Goal: Information Seeking & Learning: Learn about a topic

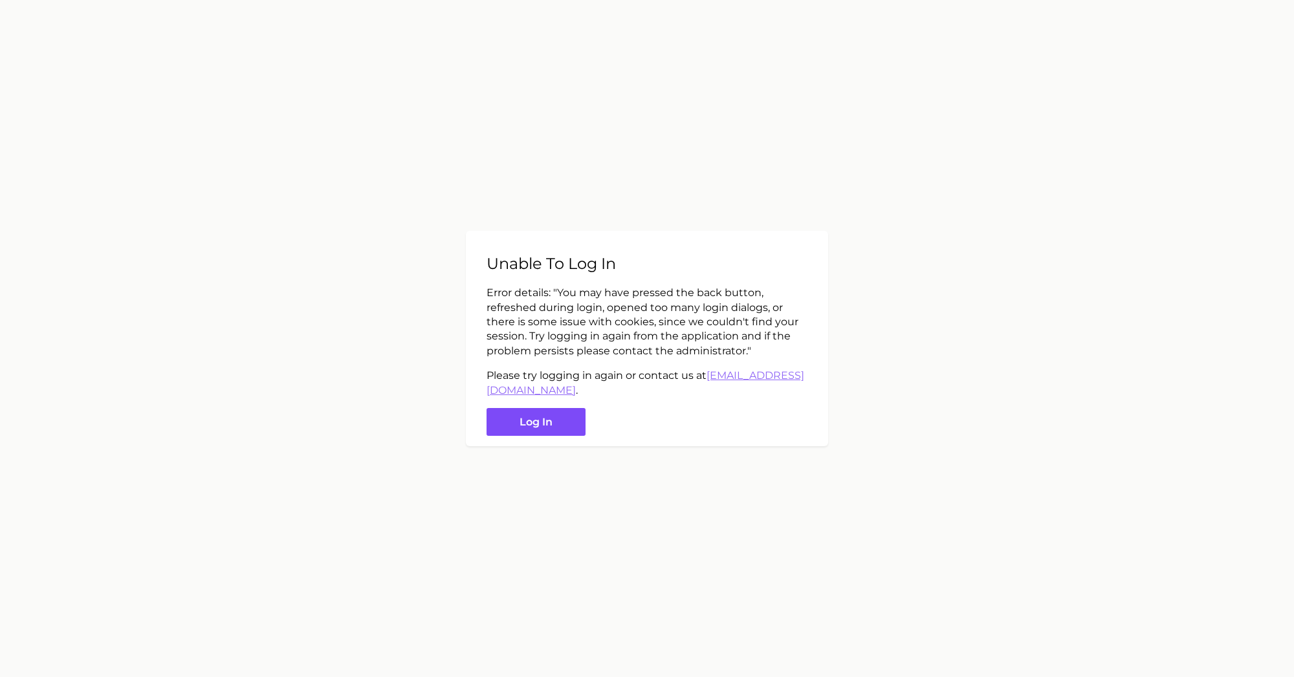
click at [549, 419] on button "Log in" at bounding box center [536, 422] width 99 height 28
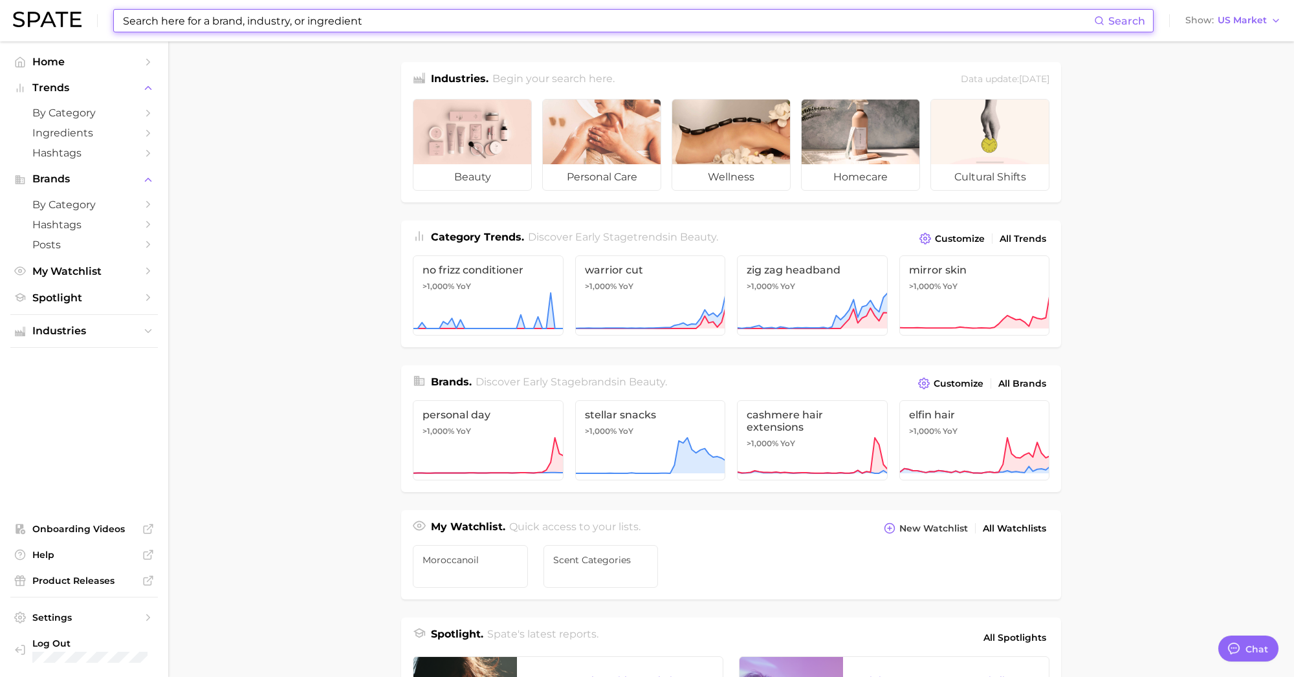
click at [182, 23] on input at bounding box center [608, 21] width 972 height 22
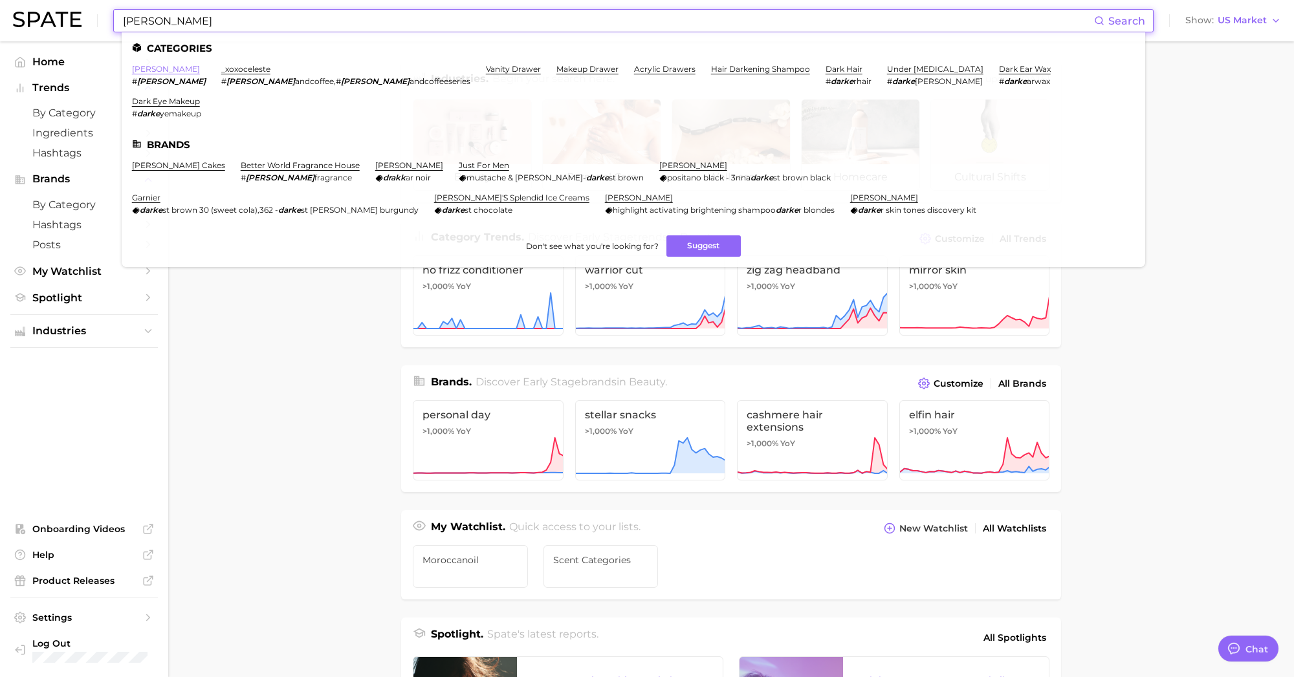
type input "drake"
click at [139, 71] on link "drake" at bounding box center [166, 69] width 68 height 10
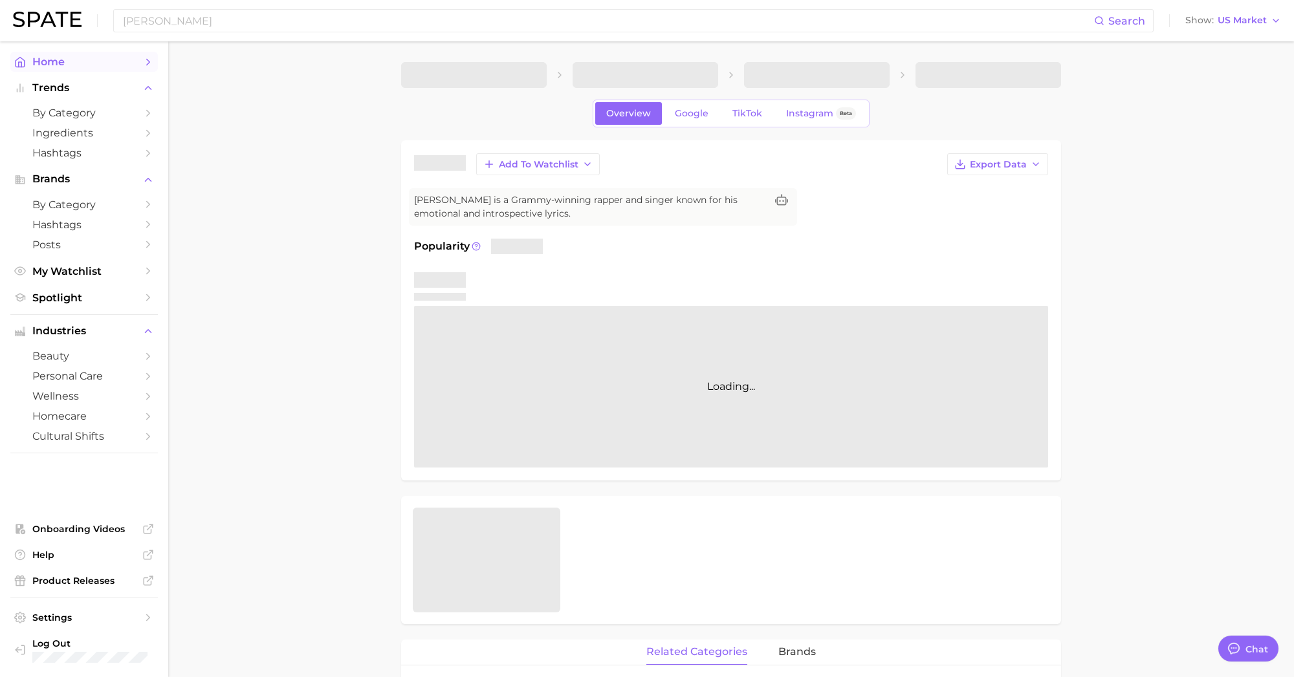
type textarea "x"
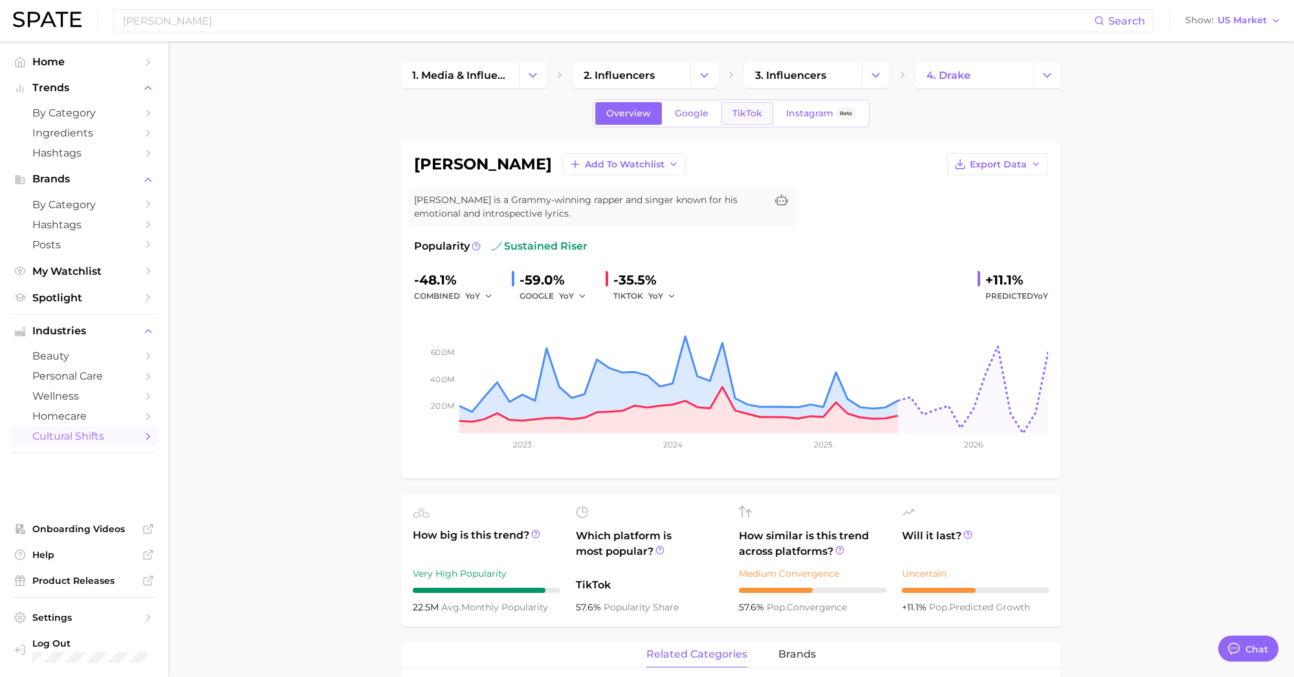
click at [734, 115] on span "TikTok" at bounding box center [747, 113] width 30 height 11
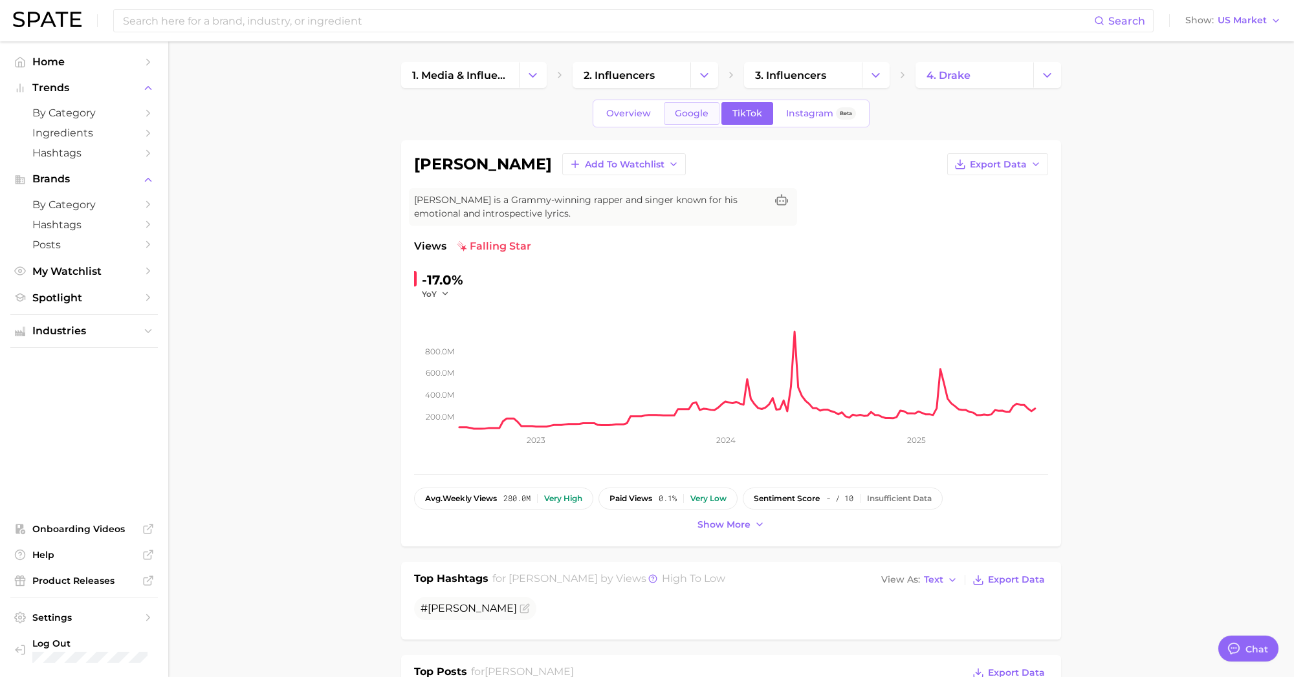
click at [701, 114] on span "Google" at bounding box center [692, 113] width 34 height 11
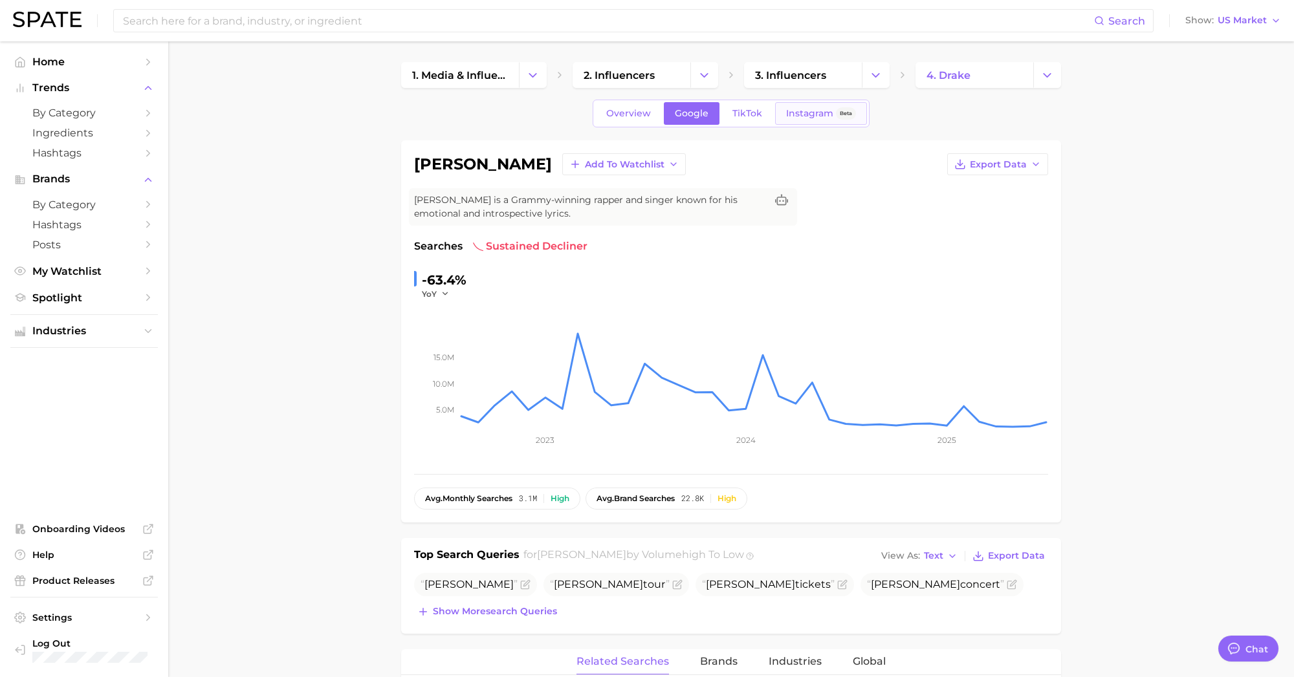
click at [801, 111] on span "Instagram" at bounding box center [809, 113] width 47 height 11
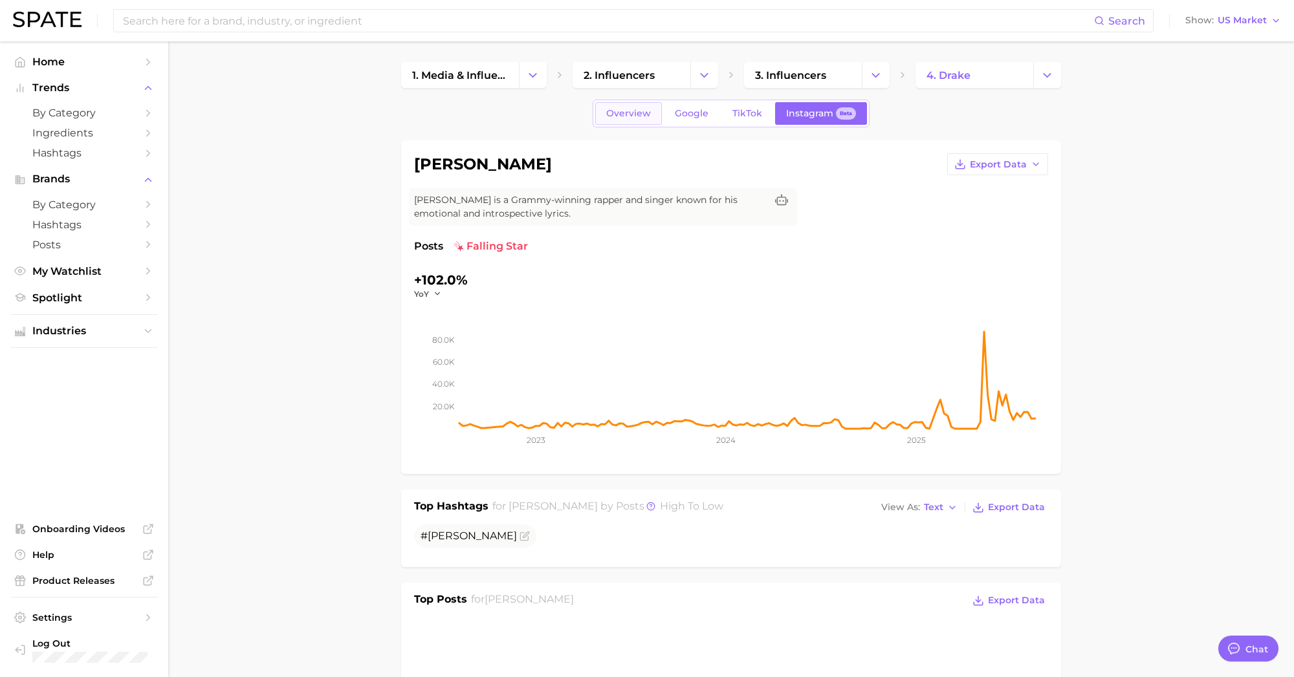
click at [627, 116] on span "Overview" at bounding box center [628, 113] width 45 height 11
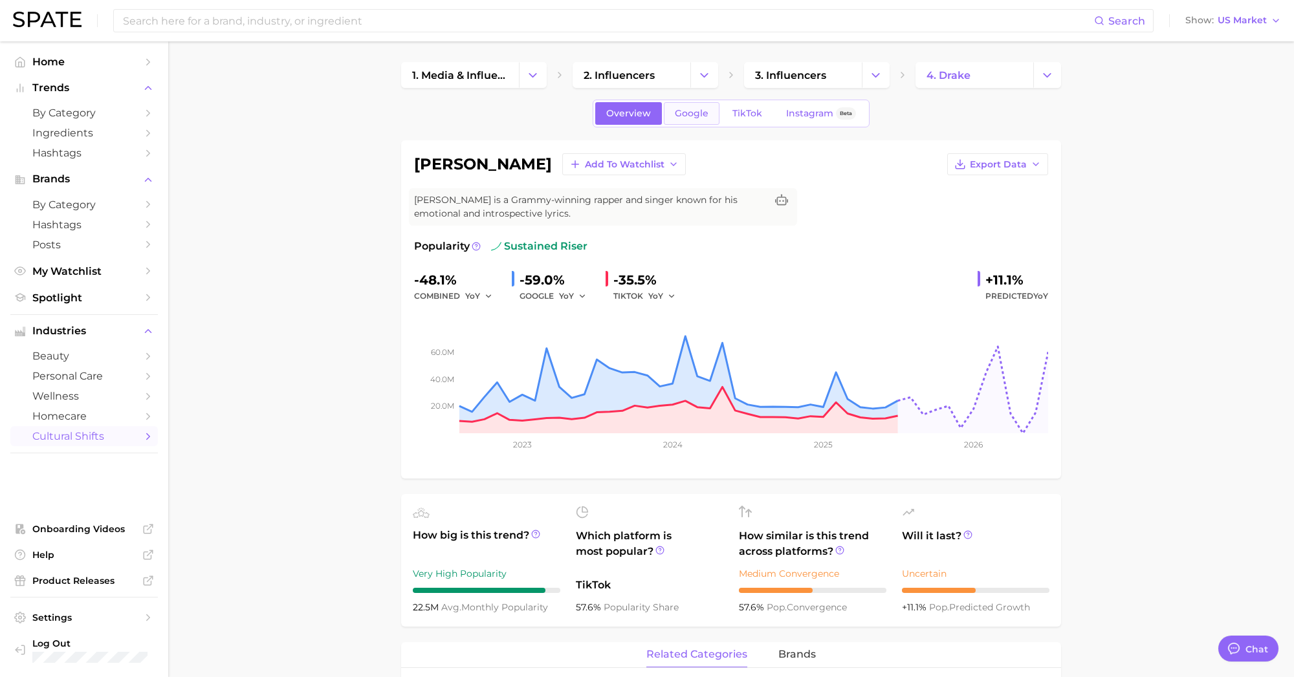
click at [683, 115] on span "Google" at bounding box center [692, 113] width 34 height 11
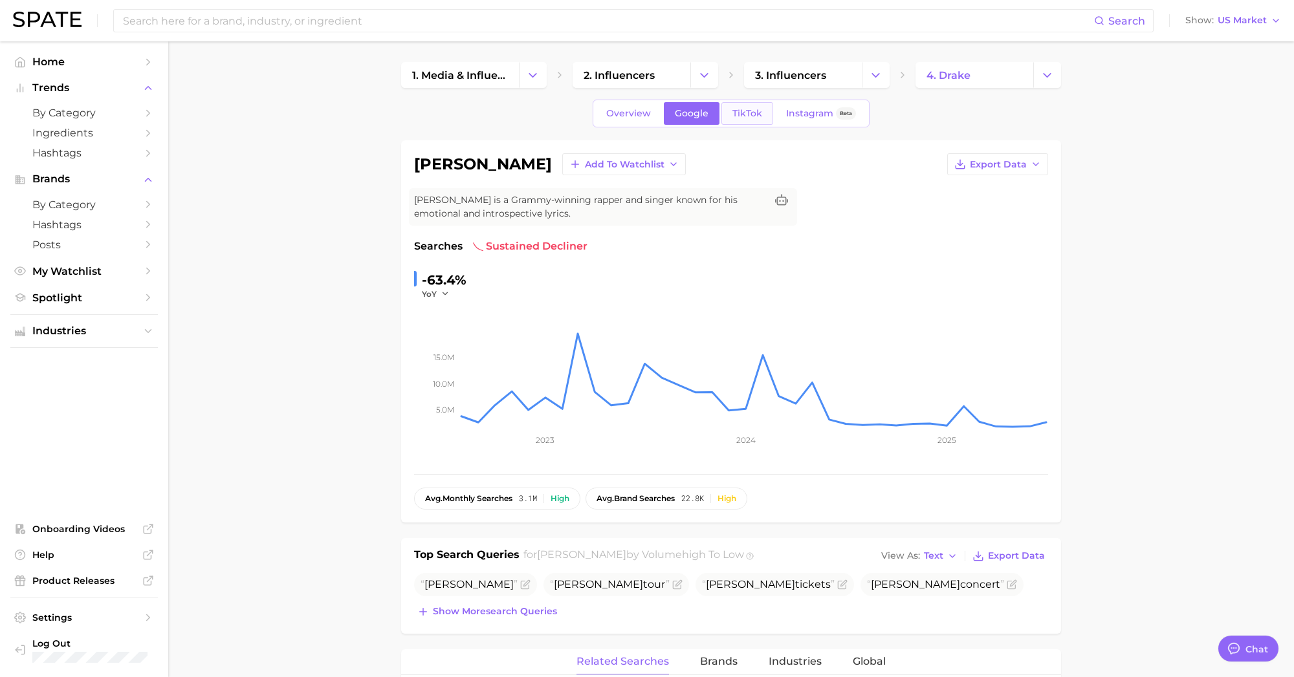
click at [748, 114] on span "TikTok" at bounding box center [747, 113] width 30 height 11
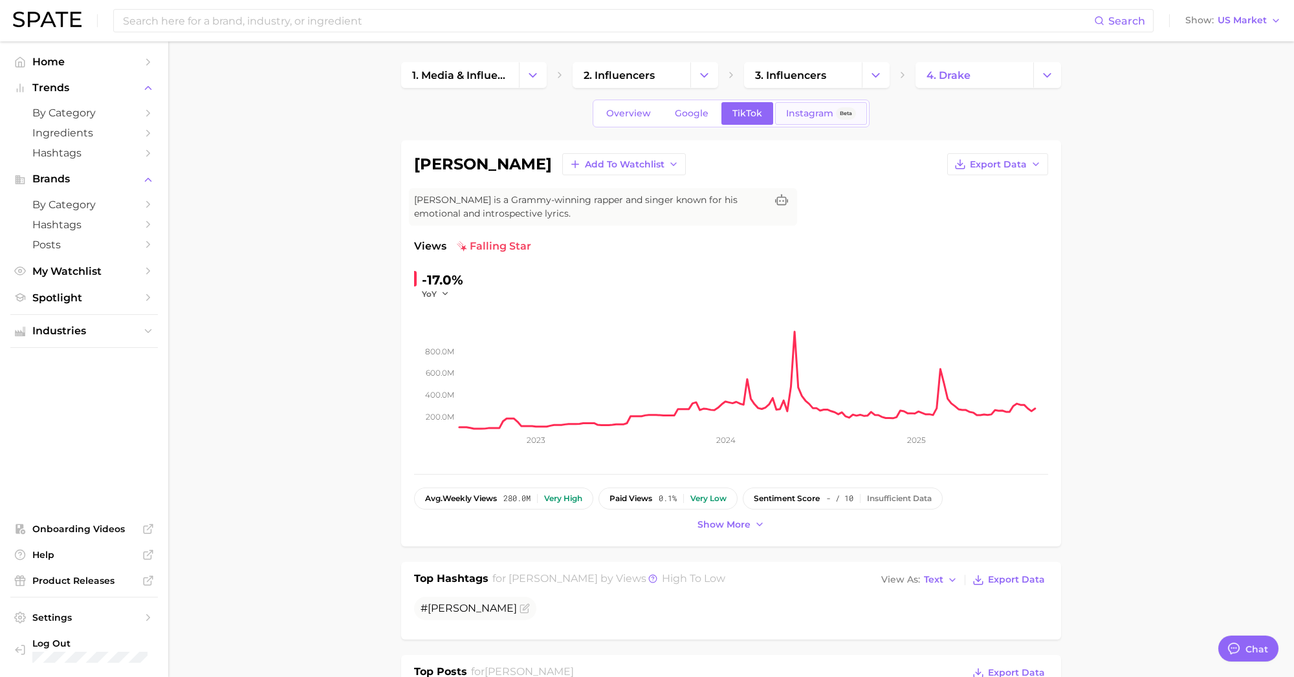
click at [807, 118] on span "Instagram" at bounding box center [809, 113] width 47 height 11
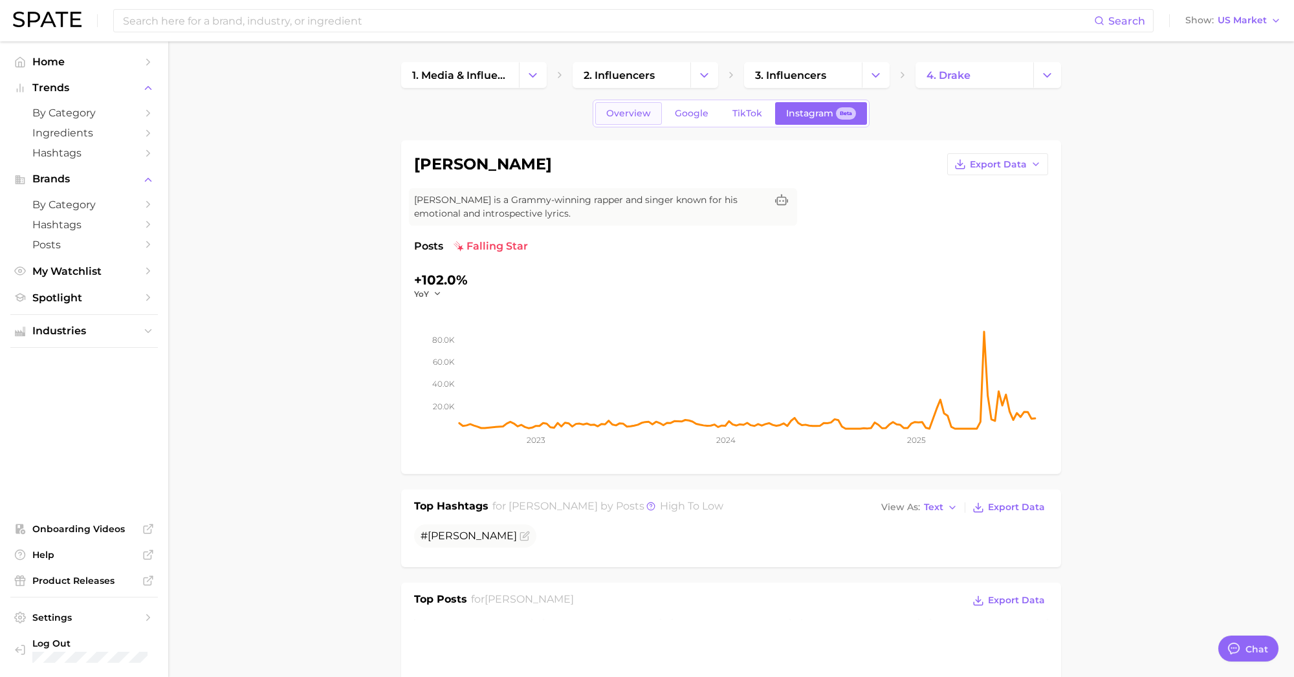
click at [619, 120] on link "Overview" at bounding box center [628, 113] width 67 height 23
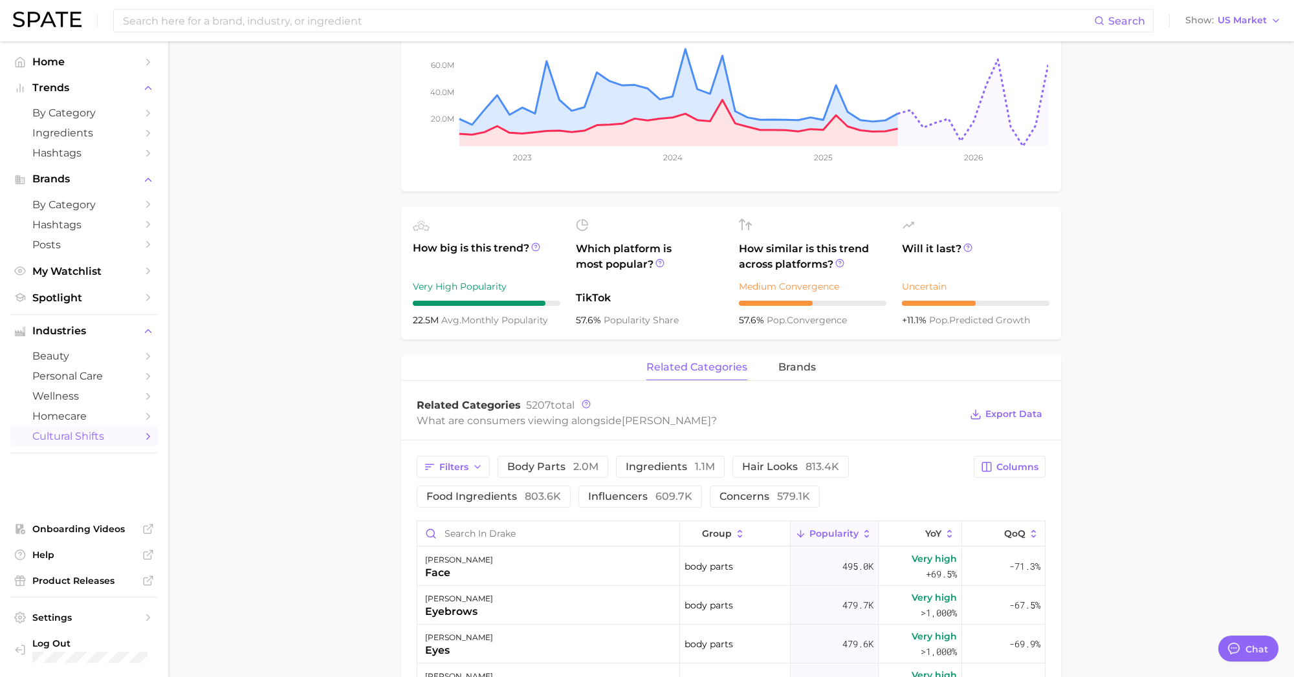
scroll to position [282, 0]
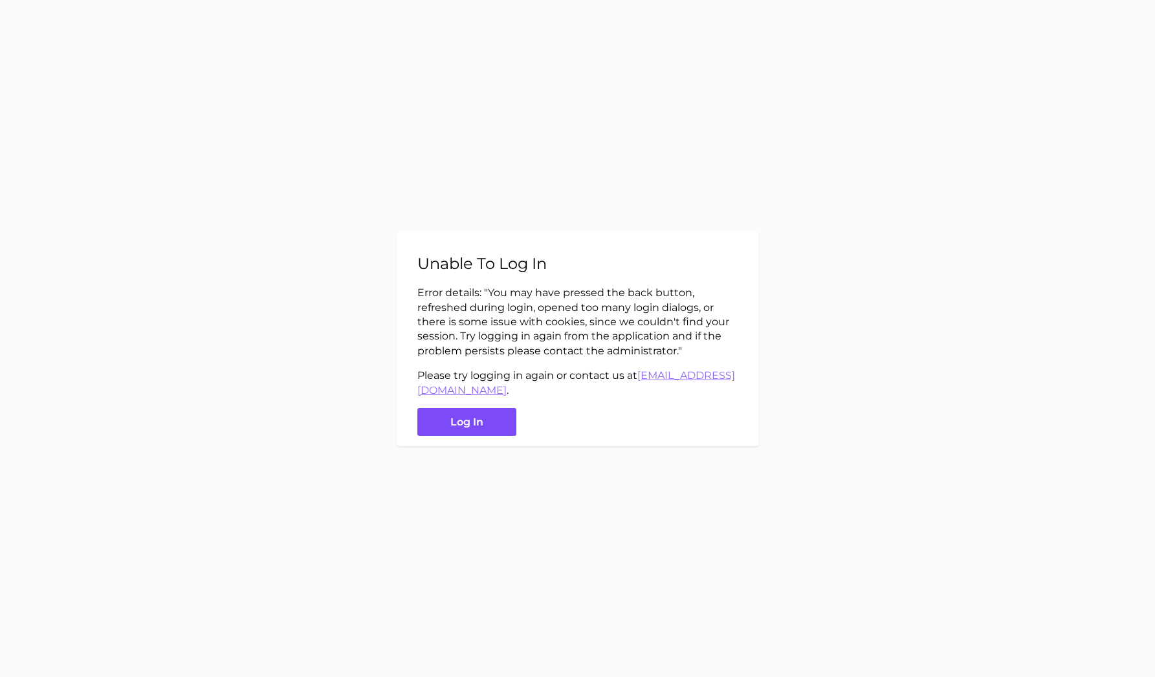
click at [472, 432] on button "Log in" at bounding box center [466, 422] width 99 height 28
